Goal: Information Seeking & Learning: Learn about a topic

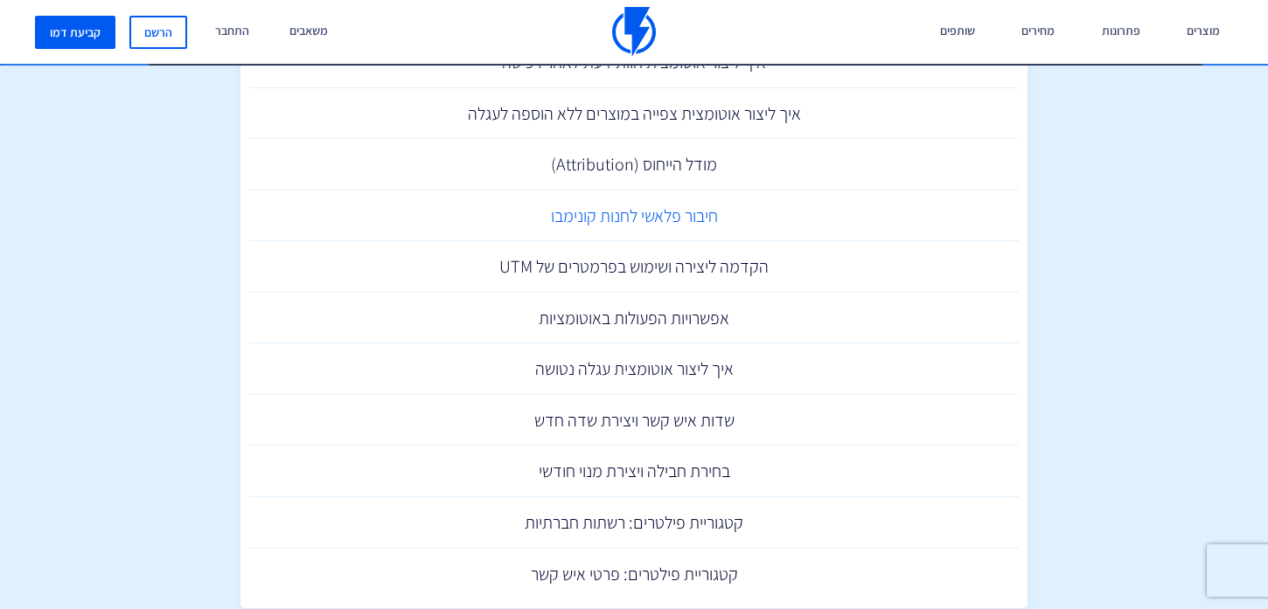
scroll to position [428, 0]
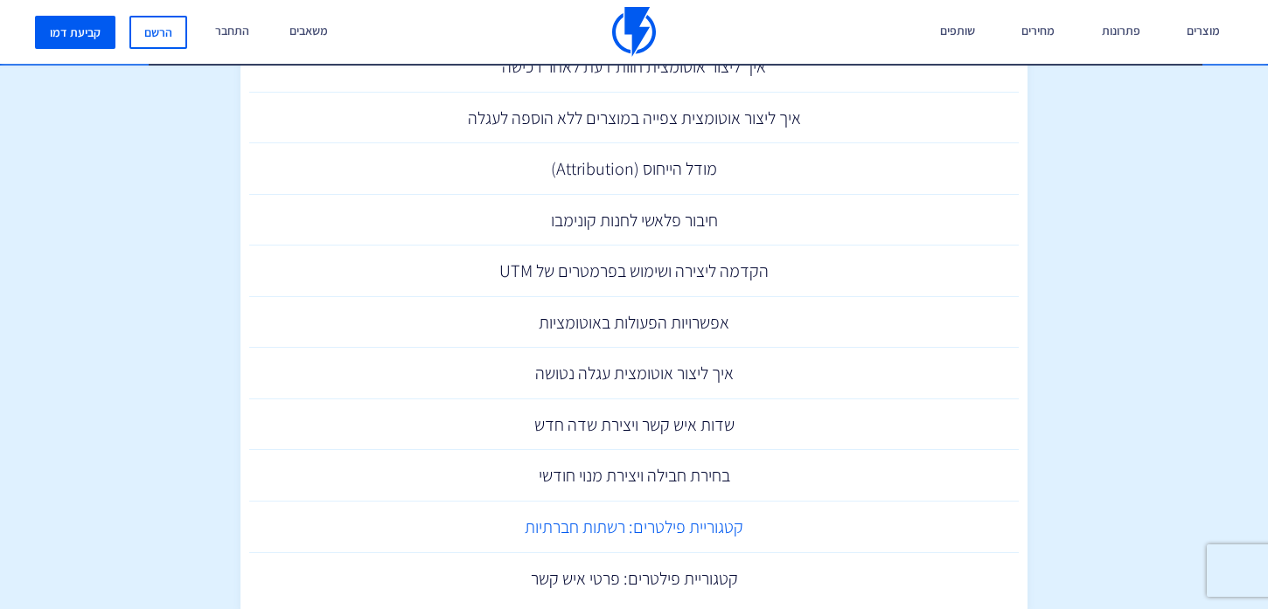
click at [757, 518] on link "קטגוריית פילטרים: רשתות חברתיות" at bounding box center [633, 528] width 769 height 52
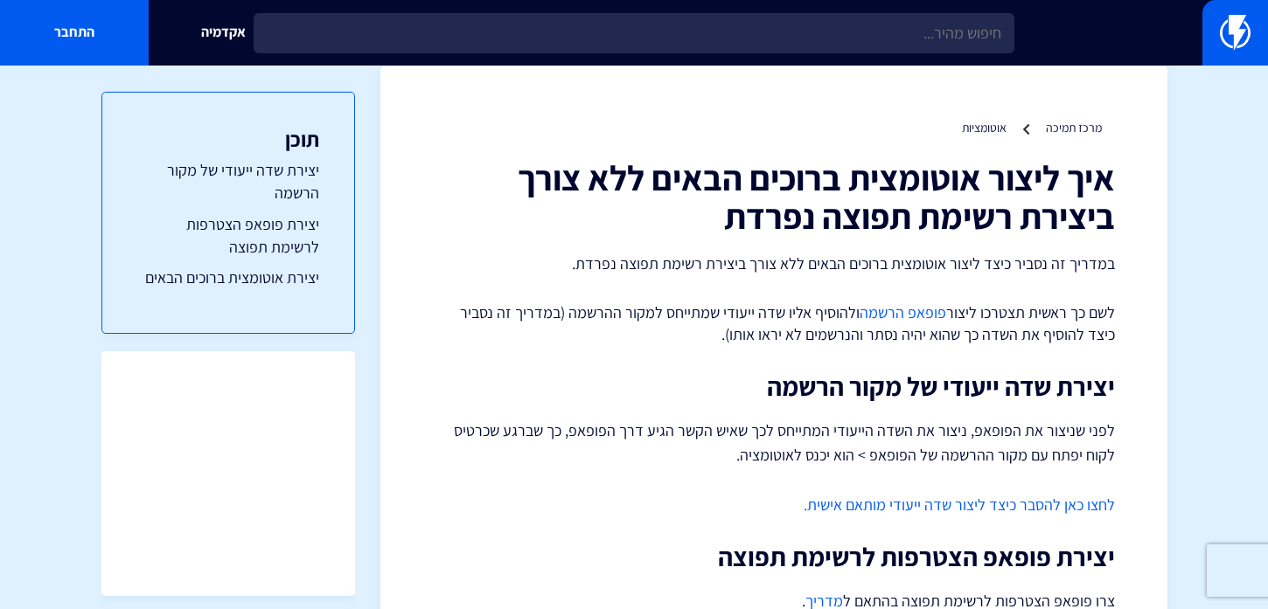
scroll to position [26, 0]
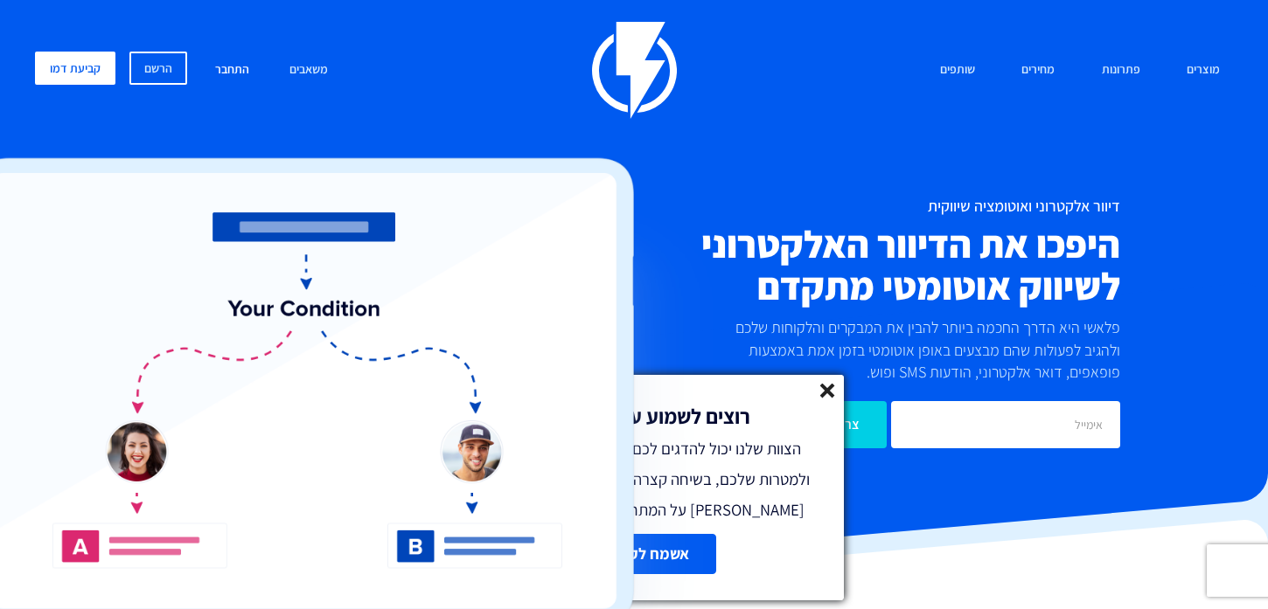
click at [241, 73] on link "התחבר" at bounding box center [232, 71] width 60 height 38
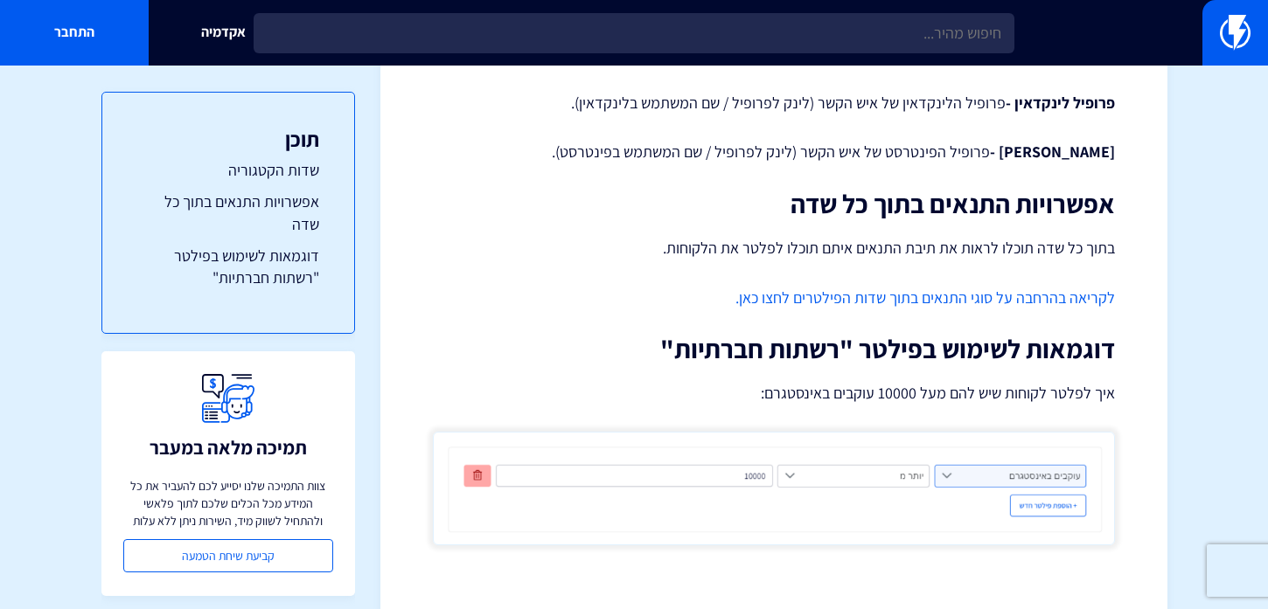
scroll to position [1127, 0]
